Goal: Task Accomplishment & Management: Manage account settings

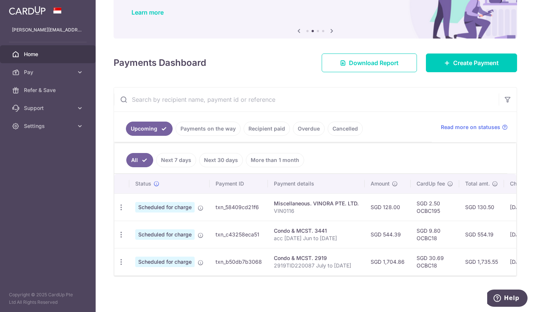
click at [123, 231] on icon "button" at bounding box center [121, 235] width 8 height 8
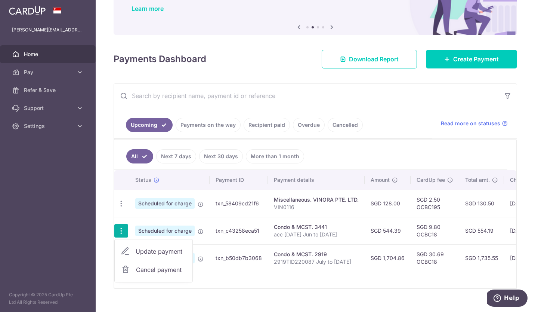
click at [170, 252] on span "Update payment" at bounding box center [161, 251] width 51 height 9
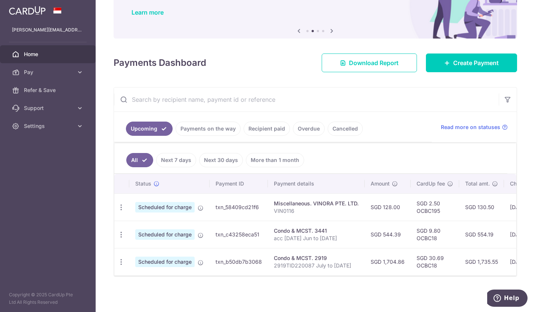
click at [123, 232] on icon "button" at bounding box center [121, 235] width 8 height 8
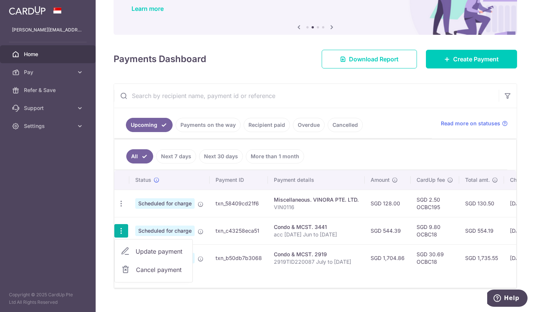
click at [149, 251] on span "Update payment" at bounding box center [161, 251] width 51 height 9
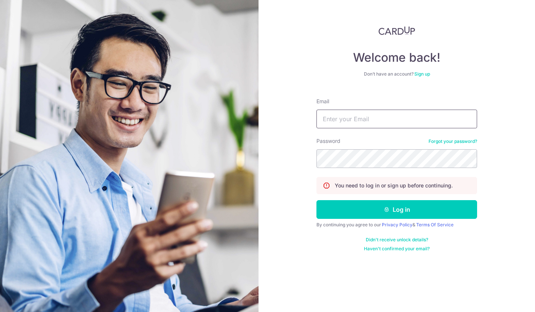
click at [338, 123] on input "Email" at bounding box center [396, 118] width 161 height 19
type input "[PERSON_NAME][EMAIL_ADDRESS][DOMAIN_NAME]"
click at [398, 205] on button "Log in" at bounding box center [396, 209] width 161 height 19
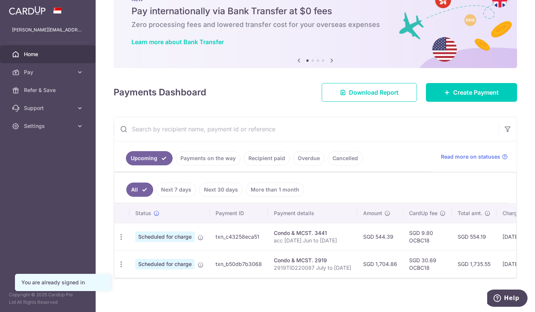
scroll to position [34, 0]
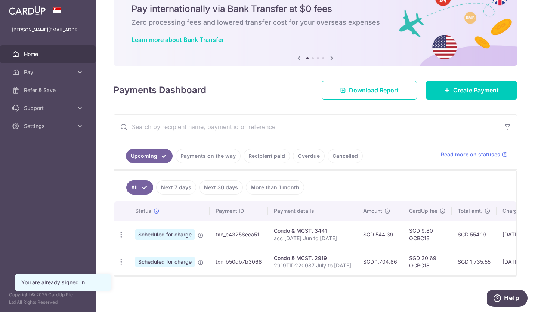
click at [122, 231] on icon "button" at bounding box center [121, 235] width 8 height 8
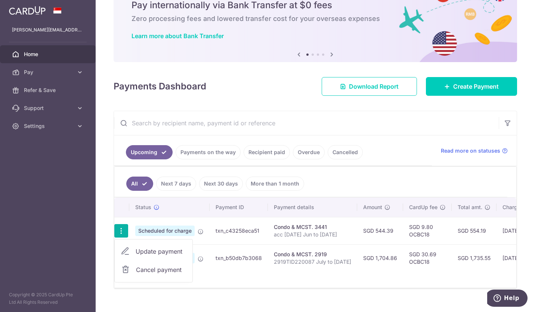
click at [139, 250] on span "Update payment" at bounding box center [161, 251] width 51 height 9
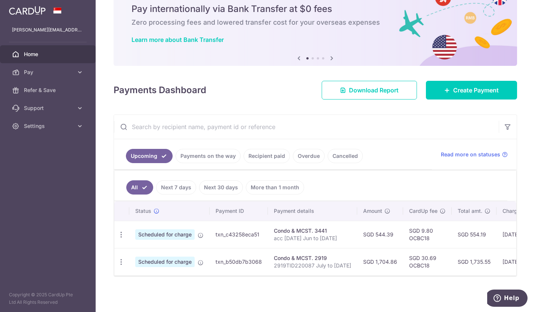
radio input "true"
type input "544.39"
type input "19/09/2025"
type input "acc 3441-06-03 Jun to Aug 25"
type input "OCBC18"
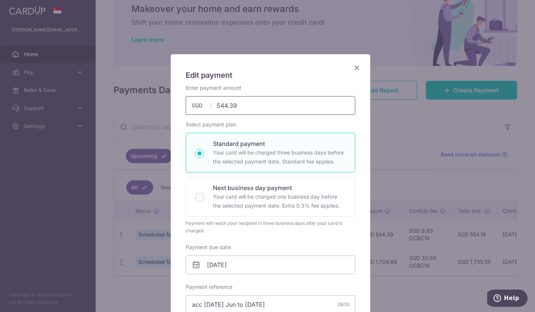
click at [236, 105] on input "544.39" at bounding box center [271, 105] width 170 height 19
type input "544.25"
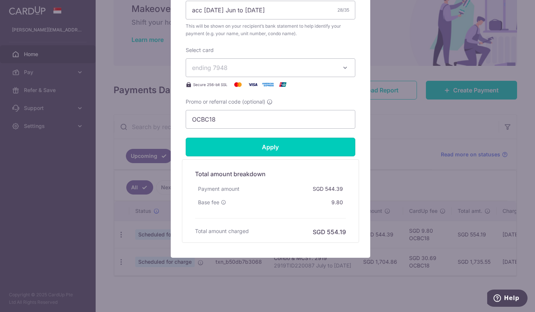
click at [286, 148] on input "Apply" at bounding box center [271, 146] width 170 height 19
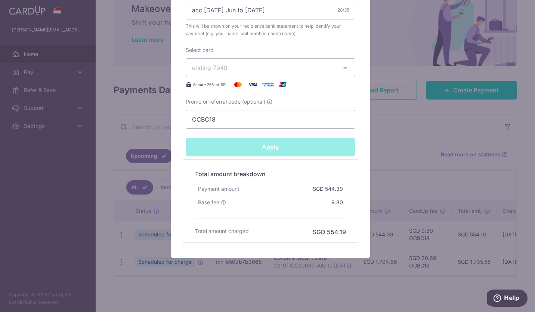
type input "Successfully Applied"
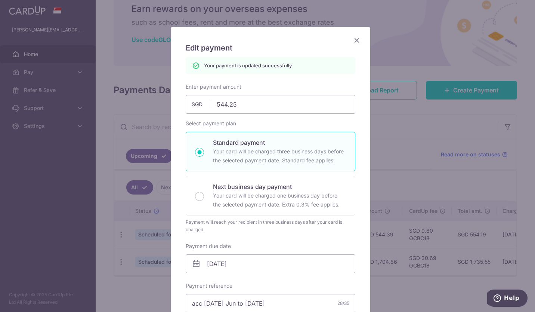
scroll to position [0, 0]
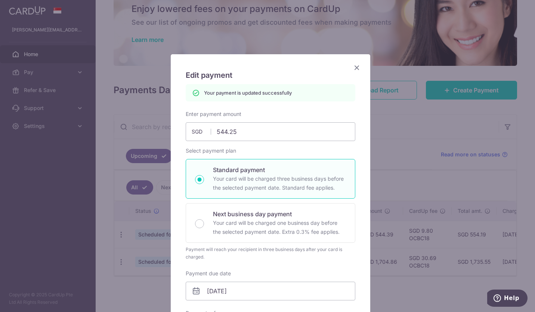
click at [356, 68] on icon "Close" at bounding box center [356, 67] width 9 height 9
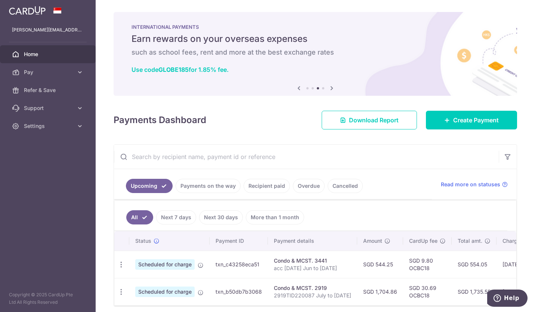
click at [122, 265] on icon "button" at bounding box center [121, 264] width 8 height 8
click at [157, 283] on span "Update payment" at bounding box center [161, 284] width 51 height 9
radio input "true"
type input "544.25"
type input "19/09/2025"
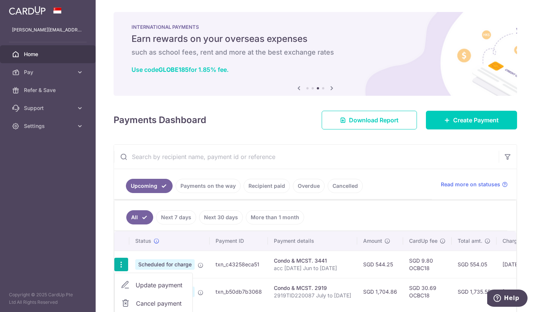
type input "acc 3441-06-03 Jun to Aug 25"
type input "OCBC18"
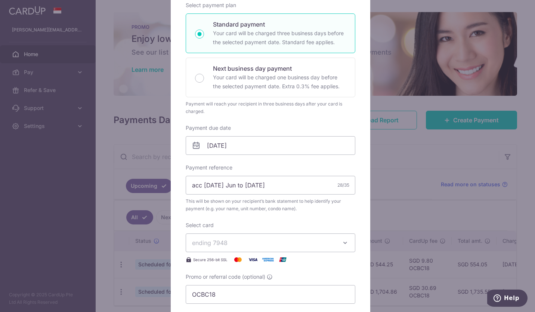
scroll to position [110, 0]
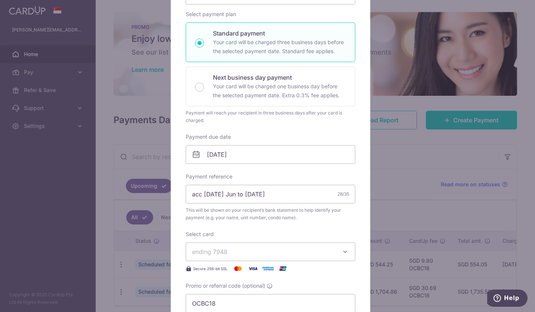
click at [411, 124] on div "Edit payment By clicking apply, you will make changes to all payments to 3441 s…" at bounding box center [267, 156] width 535 height 312
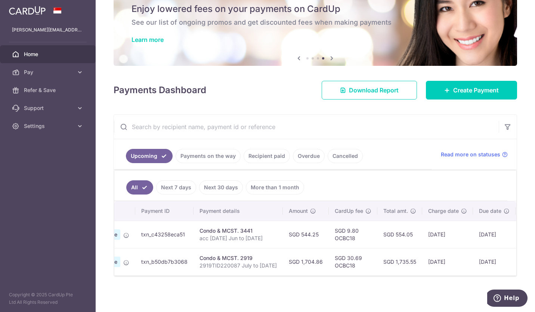
scroll to position [0, 0]
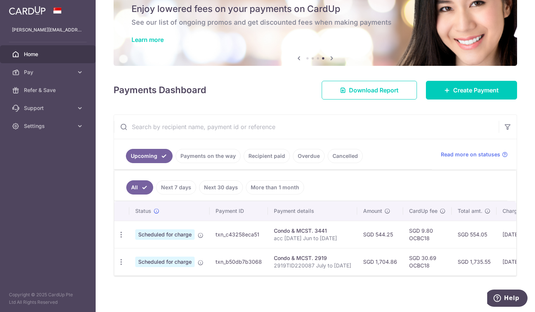
click at [124, 258] on icon "button" at bounding box center [121, 262] width 8 height 8
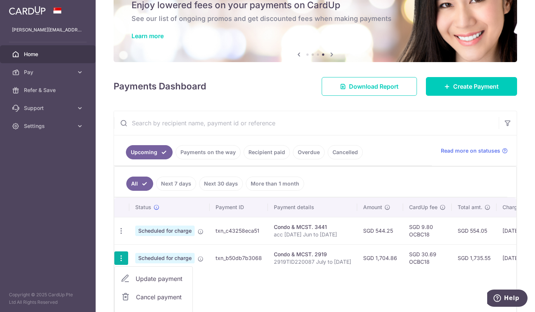
click at [157, 276] on span "Update payment" at bounding box center [161, 278] width 51 height 9
type input "1,704.86"
radio input "true"
type input "[DATE]"
type input "2919TID220087 July to [DATE]"
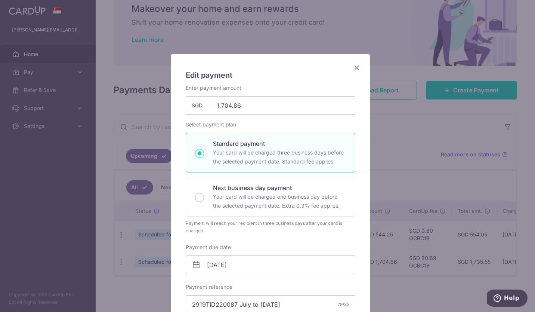
click at [353, 69] on icon "Close" at bounding box center [356, 67] width 9 height 9
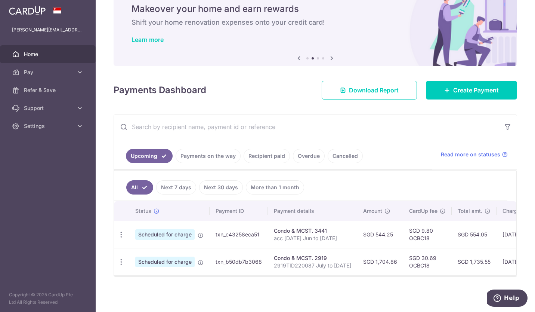
click at [121, 260] on icon "button" at bounding box center [121, 262] width 8 height 8
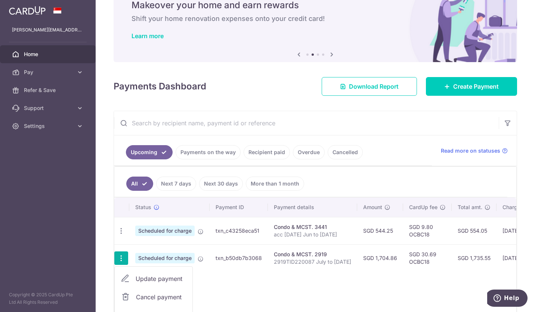
click at [168, 278] on span "Update payment" at bounding box center [161, 278] width 51 height 9
radio input "true"
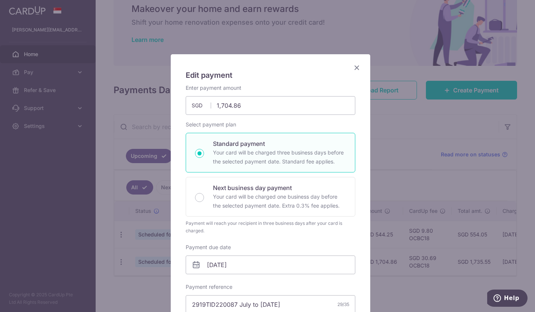
click at [358, 69] on icon "Close" at bounding box center [356, 67] width 9 height 9
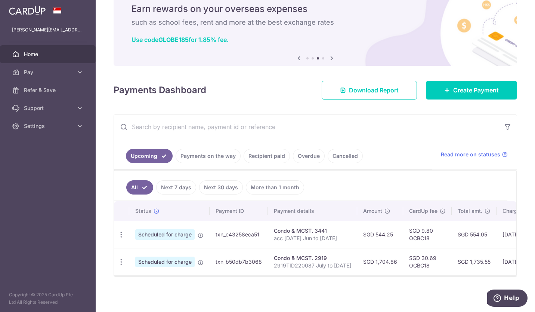
click at [120, 231] on icon "button" at bounding box center [121, 235] width 8 height 8
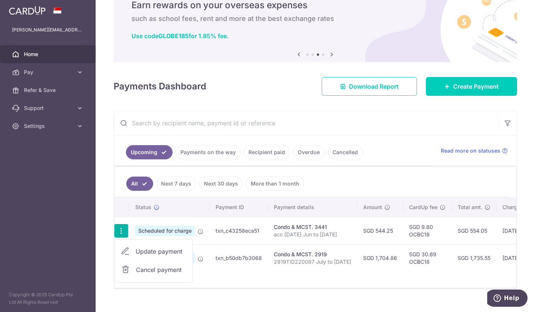
click at [145, 248] on span "Update payment" at bounding box center [161, 251] width 51 height 9
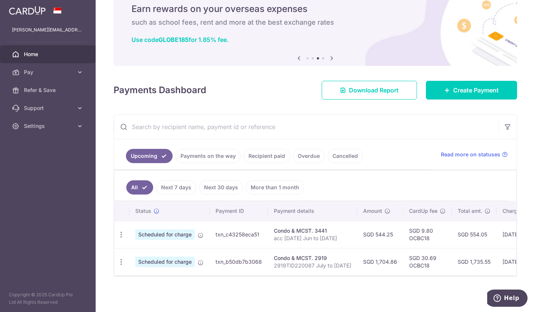
type input "544.25"
radio input "true"
type input "19/09/2025"
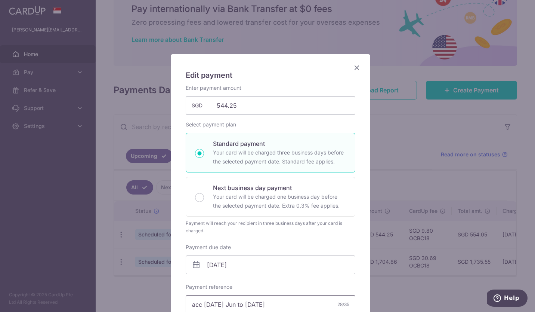
click at [248, 304] on input "acc 3441-06-03 Jun to Aug 25" at bounding box center [271, 304] width 170 height 19
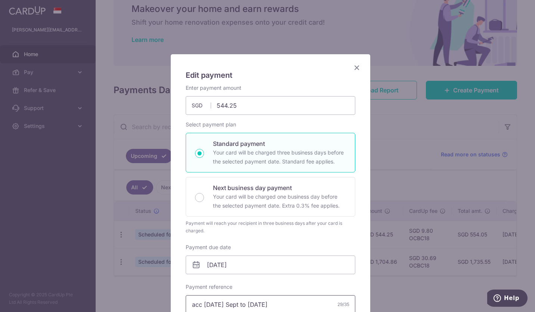
scroll to position [294, 0]
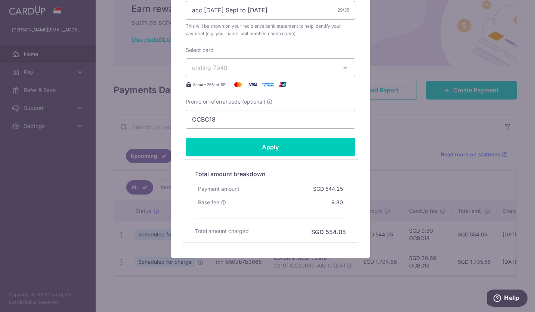
type input "acc 3441-06-03 Sept to Nov 25"
click at [266, 149] on input "Apply" at bounding box center [271, 146] width 170 height 19
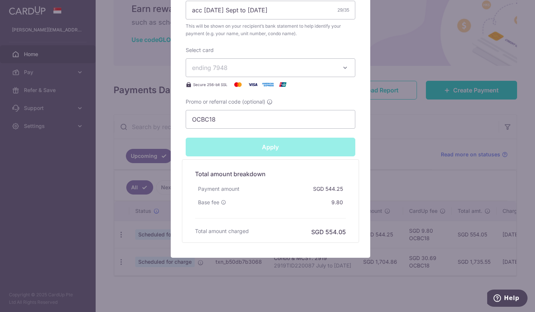
type input "Successfully Applied"
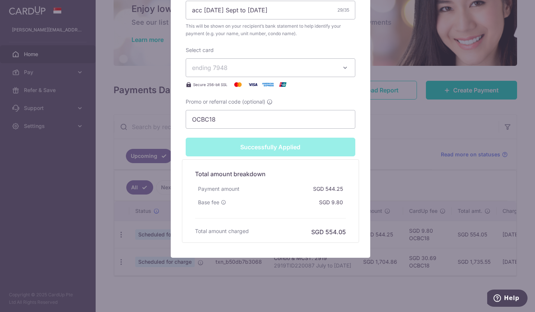
scroll to position [21, 0]
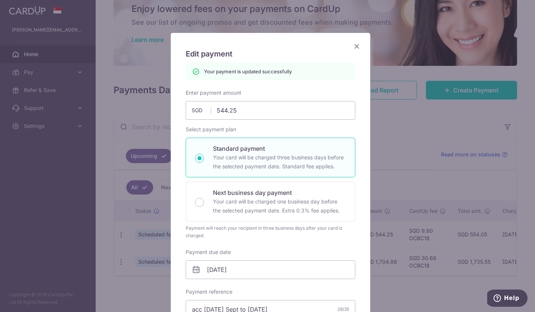
click at [358, 46] on icon "Close" at bounding box center [356, 45] width 9 height 9
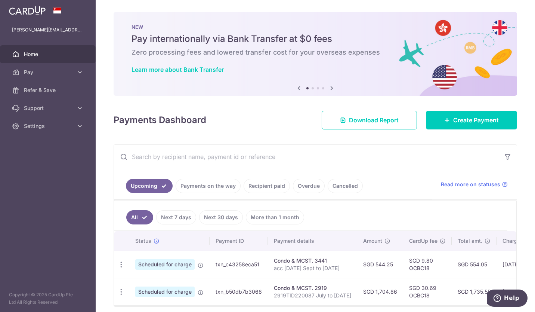
click at [68, 124] on span "Settings" at bounding box center [48, 125] width 49 height 7
click at [39, 163] on span "Logout" at bounding box center [48, 161] width 49 height 7
